Goal: Manage account settings

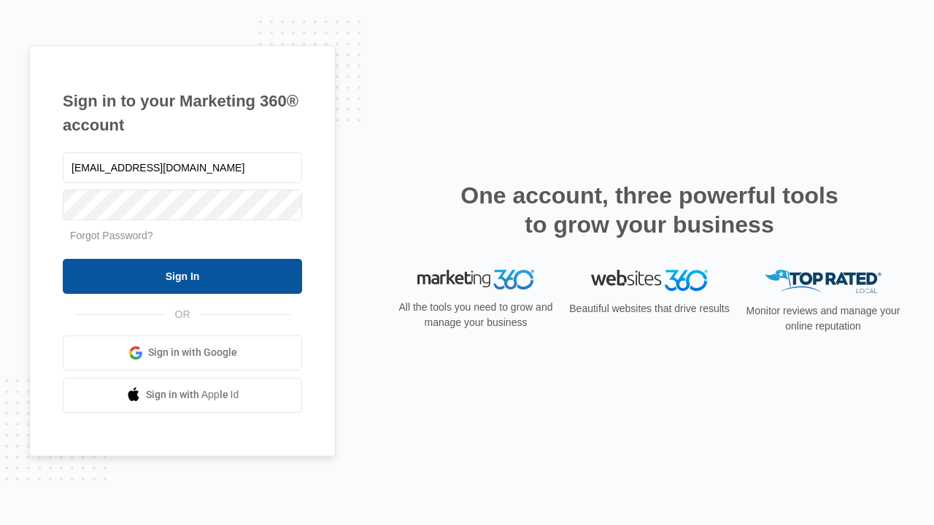
click at [182, 276] on input "Sign In" at bounding box center [182, 276] width 239 height 35
